Goal: Task Accomplishment & Management: Manage account settings

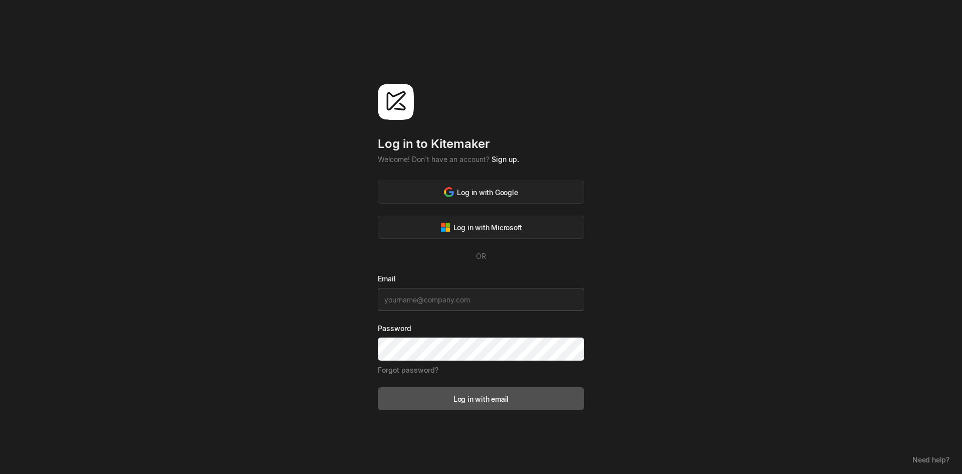
click at [452, 299] on input at bounding box center [481, 299] width 207 height 23
type input "estefania.guevara@lsv.eu"
click at [409, 370] on link "Forgot password?" at bounding box center [408, 369] width 61 height 9
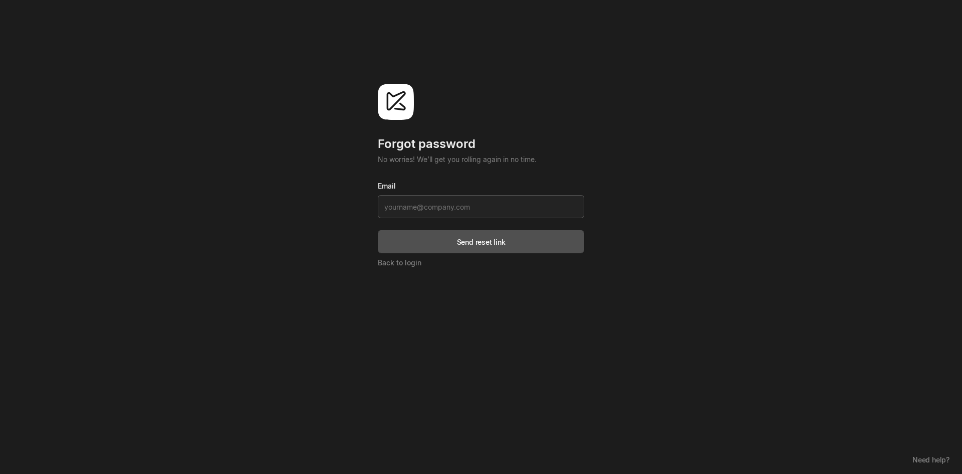
click at [451, 215] on input at bounding box center [481, 206] width 207 height 23
type input "estefania.guevara@lsv.eu"
click at [506, 244] on button "Send reset link" at bounding box center [481, 241] width 207 height 23
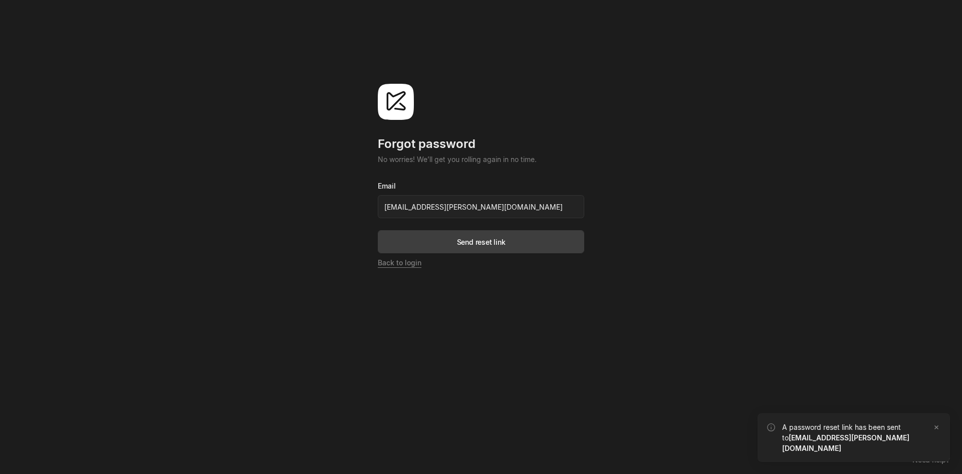
click at [391, 266] on link "Back to login" at bounding box center [400, 262] width 44 height 9
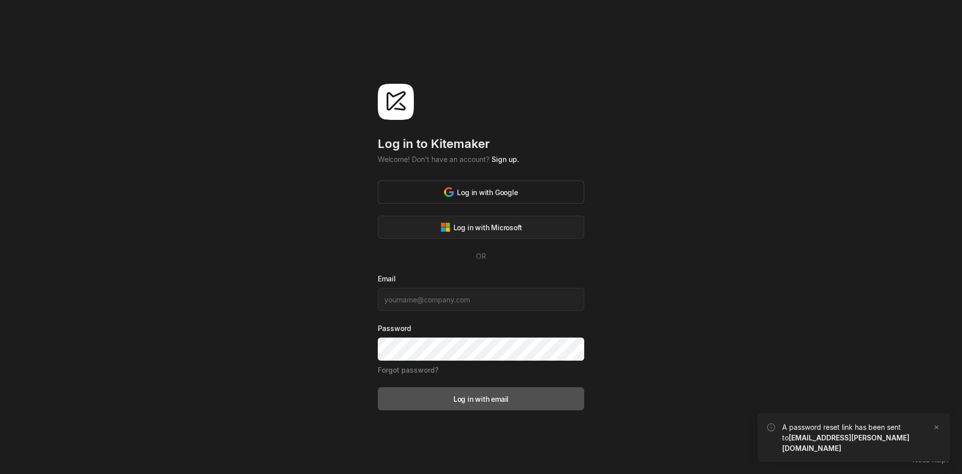
click at [477, 187] on div "Log in with Google" at bounding box center [481, 192] width 74 height 11
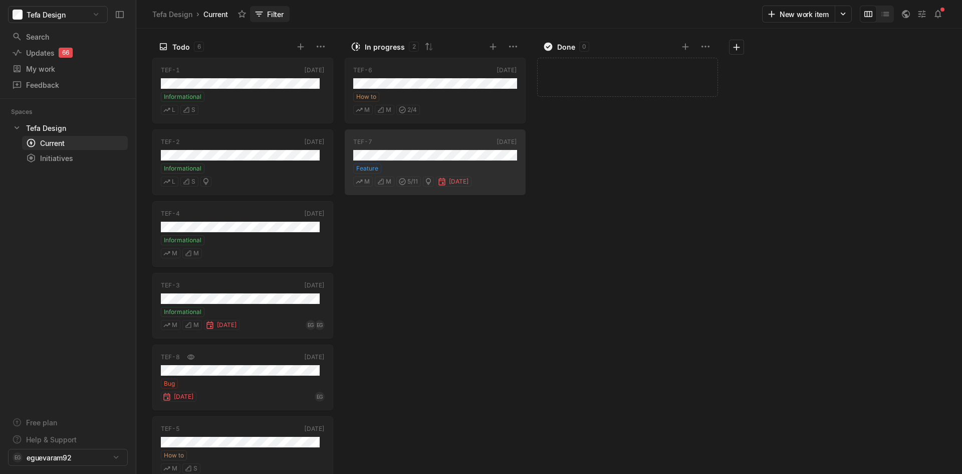
click at [272, 16] on button "Filter" at bounding box center [270, 14] width 40 height 16
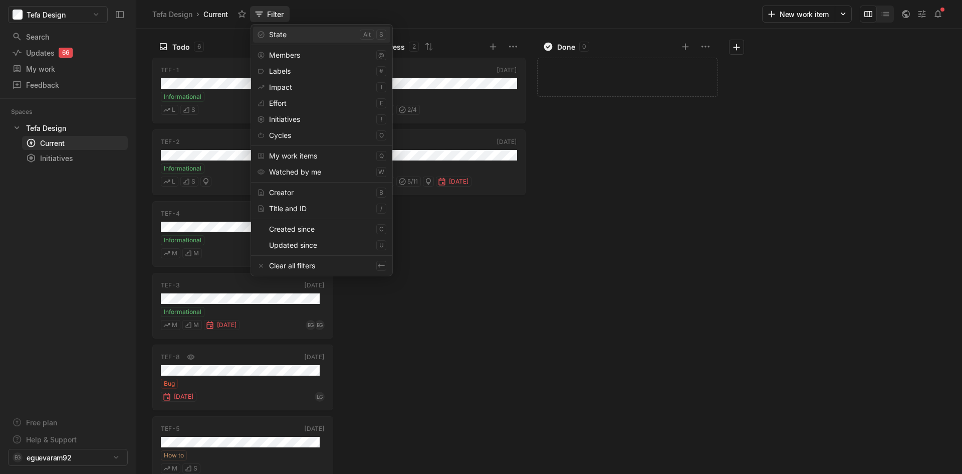
click at [319, 15] on div "Tefa Design › Current Filter" at bounding box center [456, 14] width 612 height 16
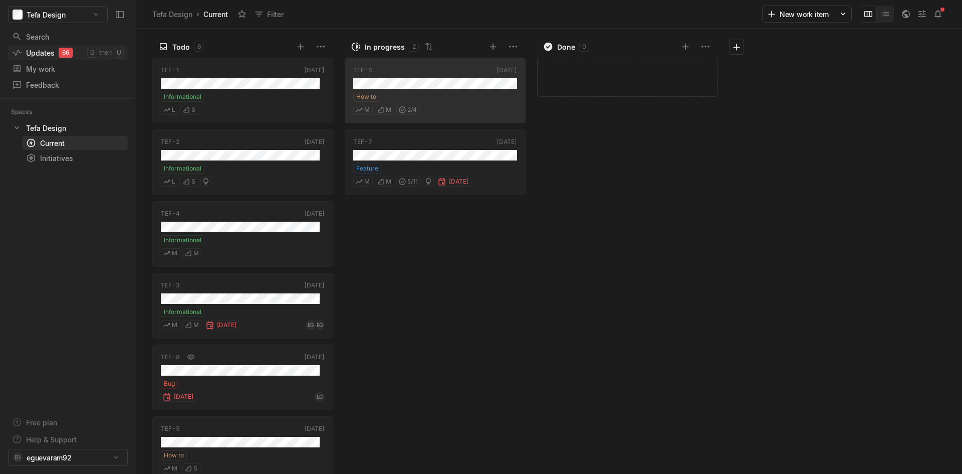
click at [59, 50] on div "66" at bounding box center [66, 53] width 14 height 10
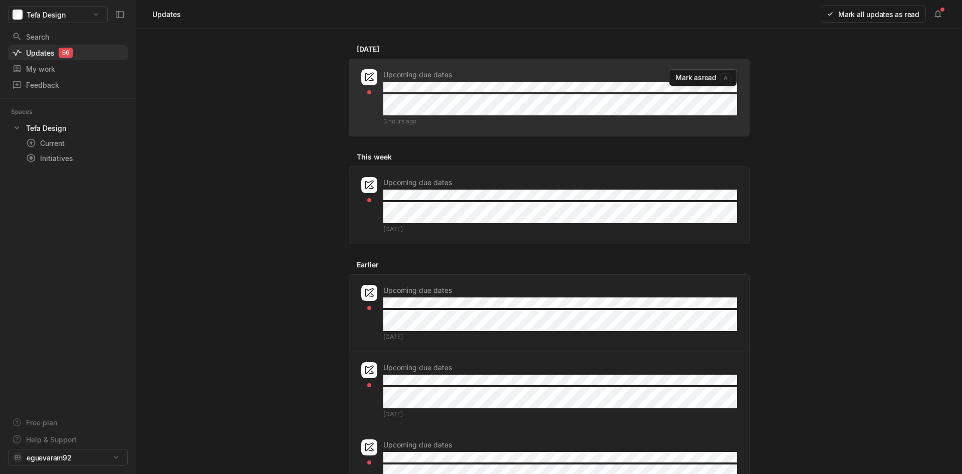
click at [710, 77] on span "Mark as read" at bounding box center [696, 77] width 41 height 9
click at [717, 78] on button "Mark as unread a" at bounding box center [700, 77] width 76 height 17
click at [717, 78] on button "Mark as read a" at bounding box center [703, 77] width 68 height 17
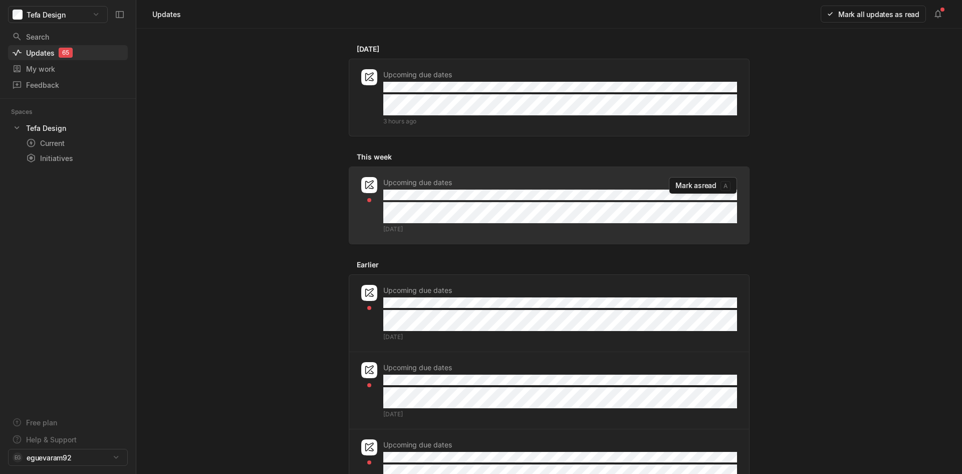
click at [700, 187] on span "Mark as read" at bounding box center [696, 185] width 41 height 9
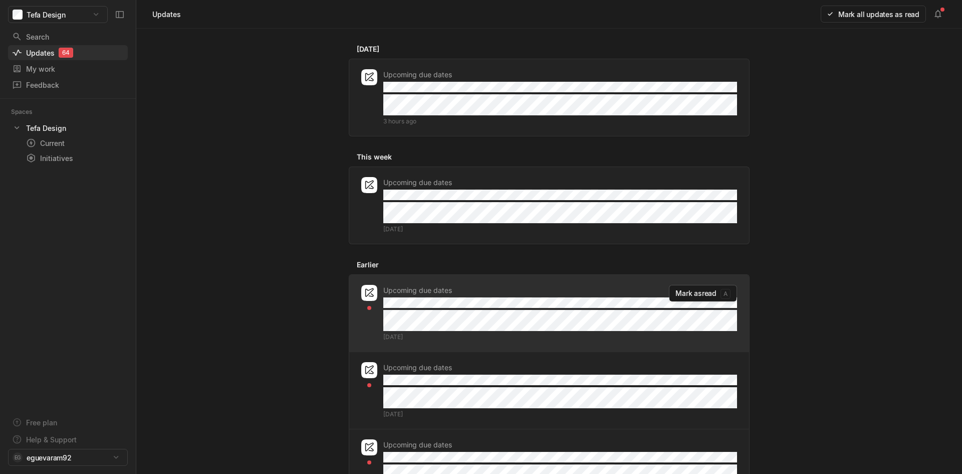
click at [694, 298] on button "Mark as read a" at bounding box center [703, 293] width 68 height 17
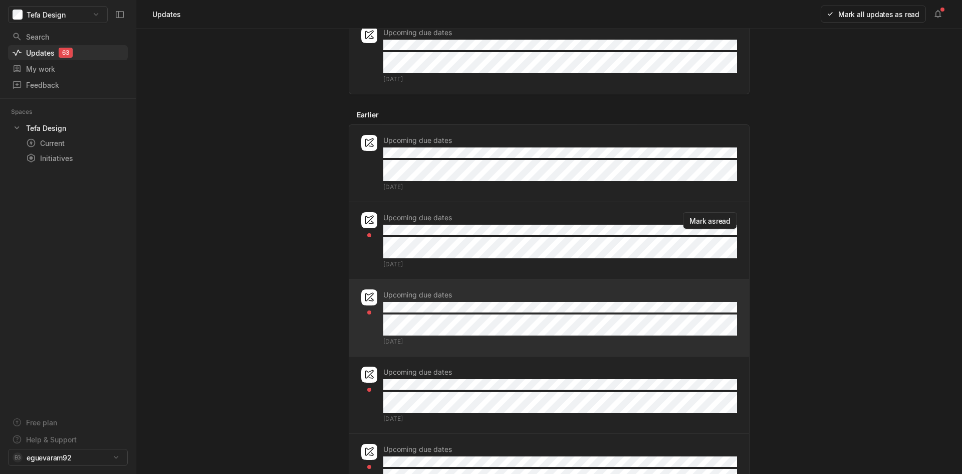
scroll to position [150, 0]
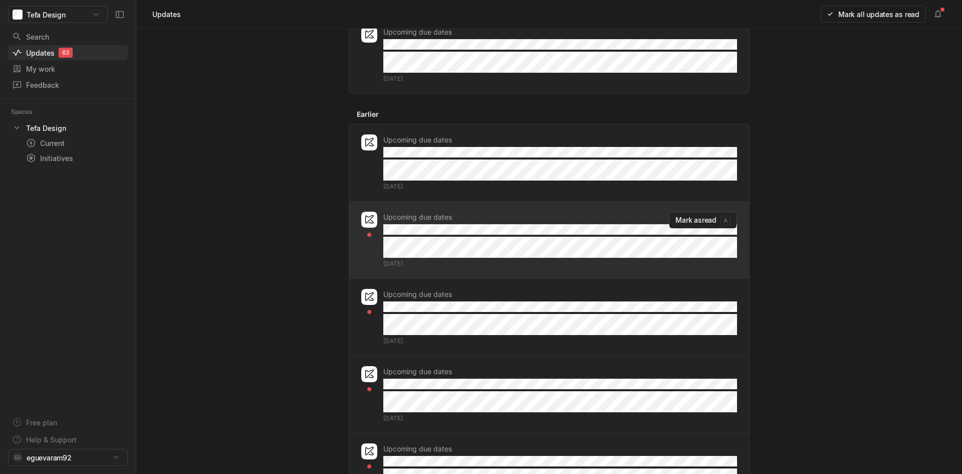
click at [697, 211] on div "Upcoming due dates [DATE] [PERSON_NAME] as read a" at bounding box center [549, 240] width 400 height 77
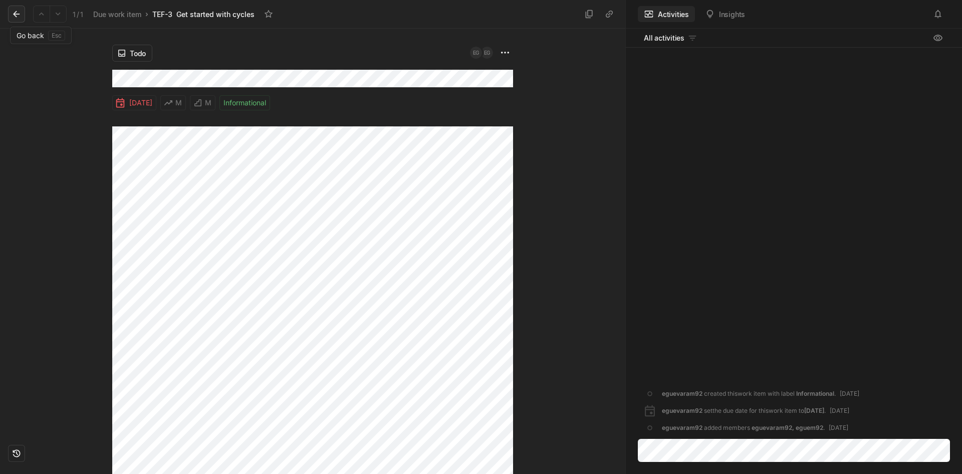
click at [15, 14] on icon at bounding box center [16, 14] width 7 height 7
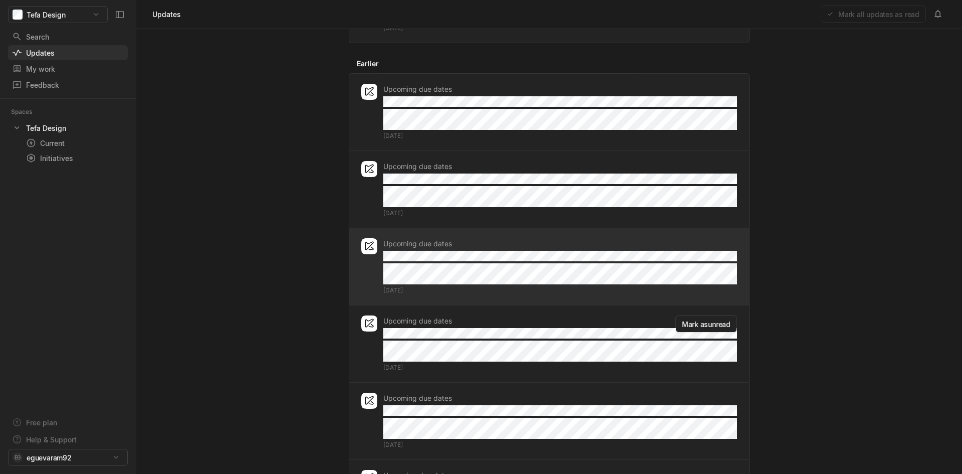
scroll to position [251, 0]
